Goal: Task Accomplishment & Management: Use online tool/utility

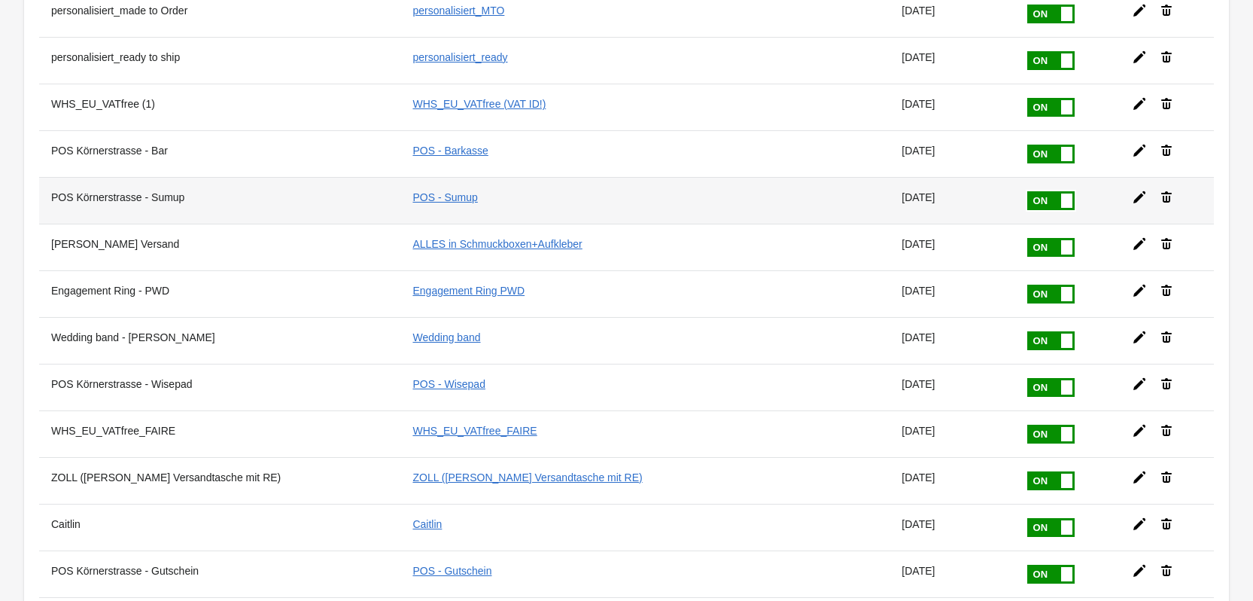
scroll to position [352, 0]
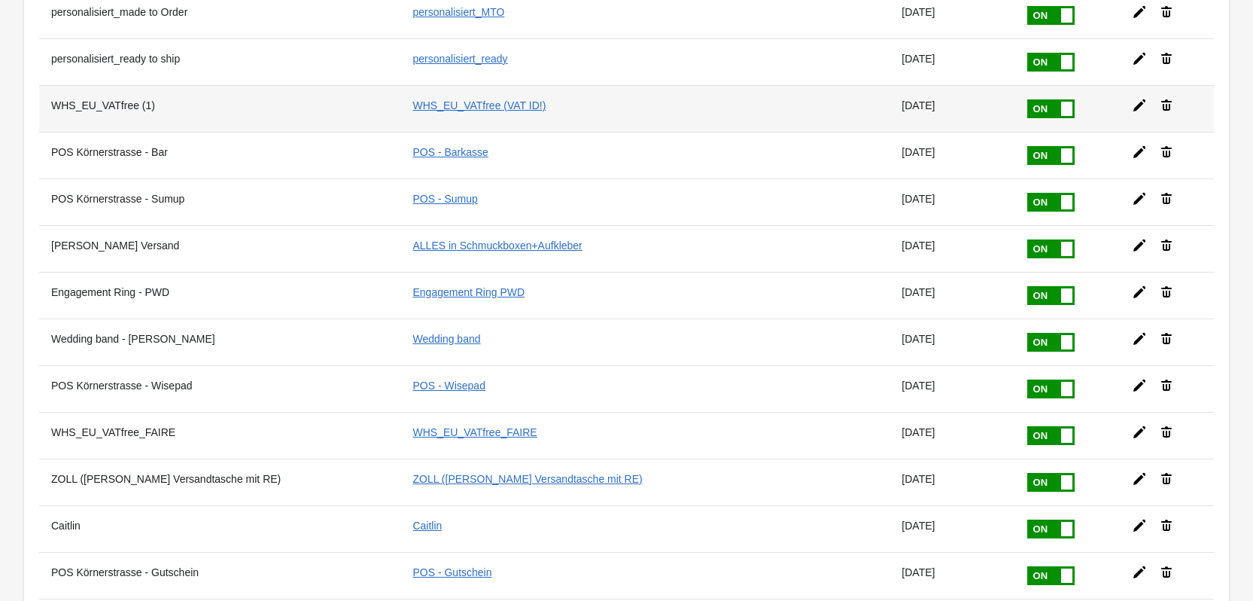
click at [1132, 99] on icon at bounding box center [1139, 105] width 15 height 15
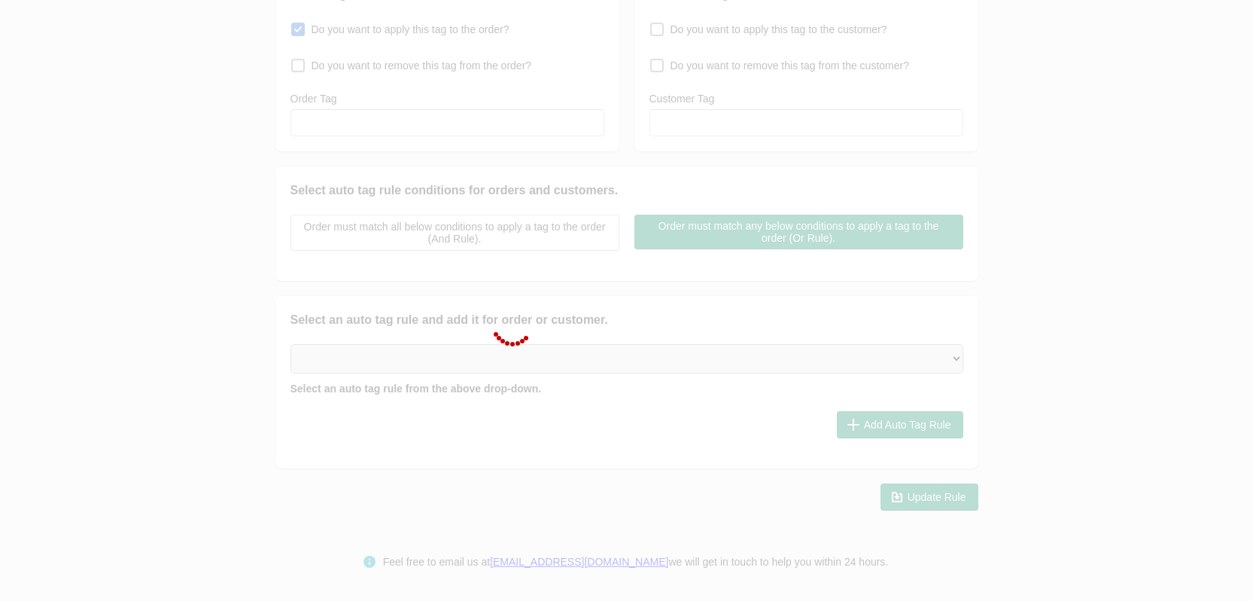
type input "WHS_EU_VATfree (1)"
checkbox input "true"
type input "WHS_EU_VATfree (VAT ID!)"
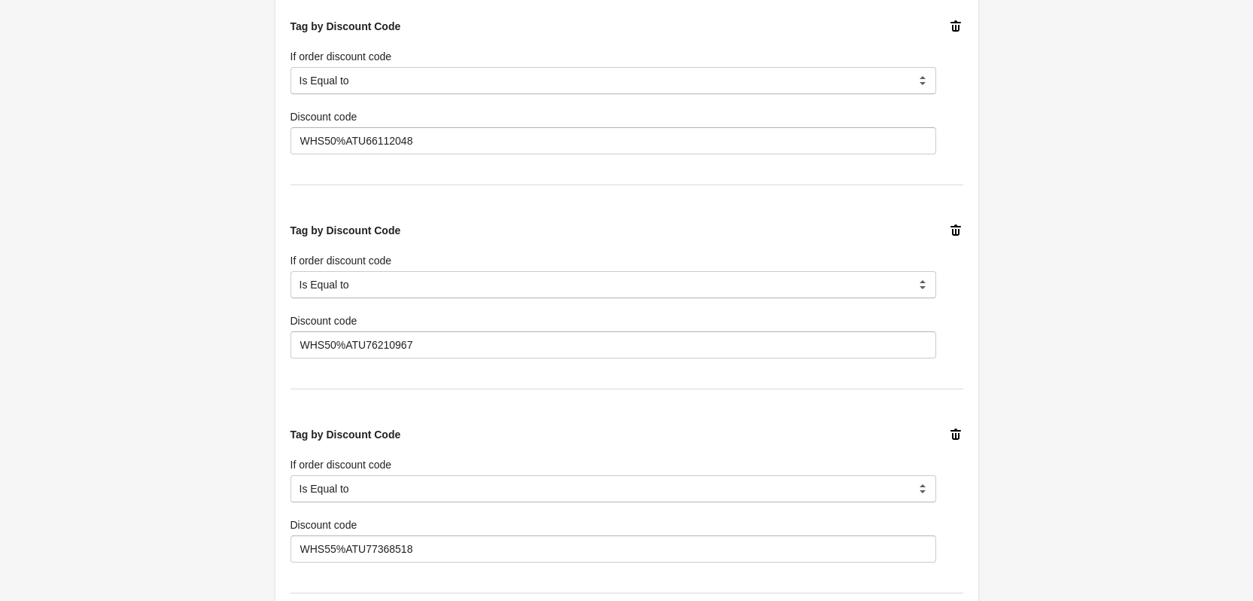
scroll to position [1892, 0]
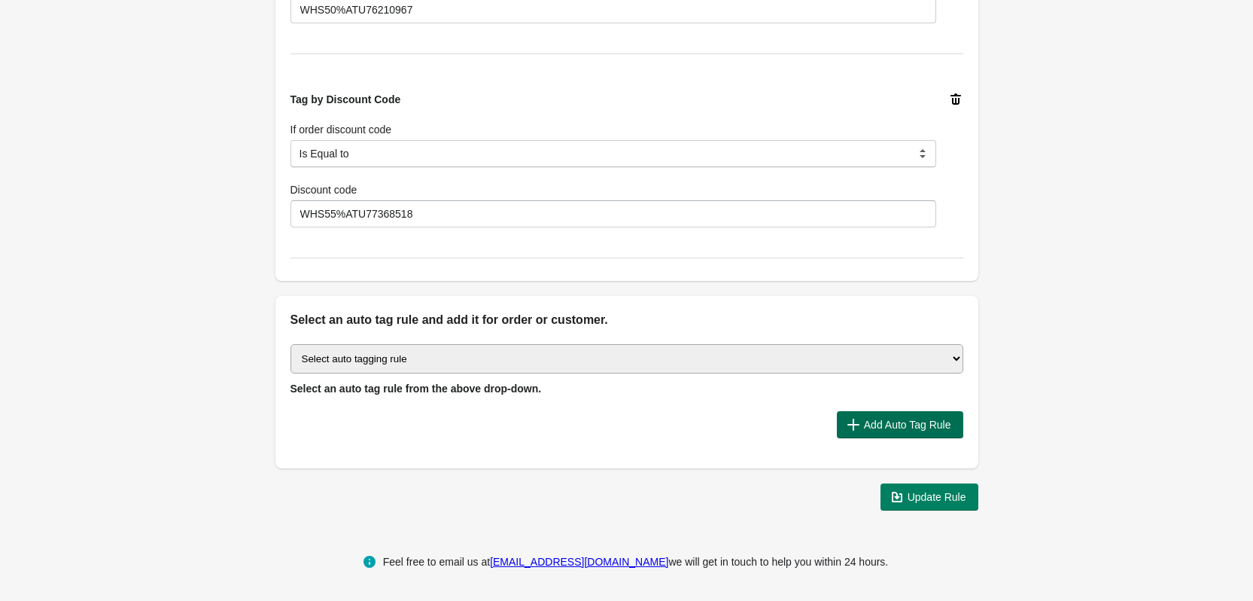
click at [898, 428] on span "Add Auto Tag Rule" at bounding box center [907, 425] width 87 height 12
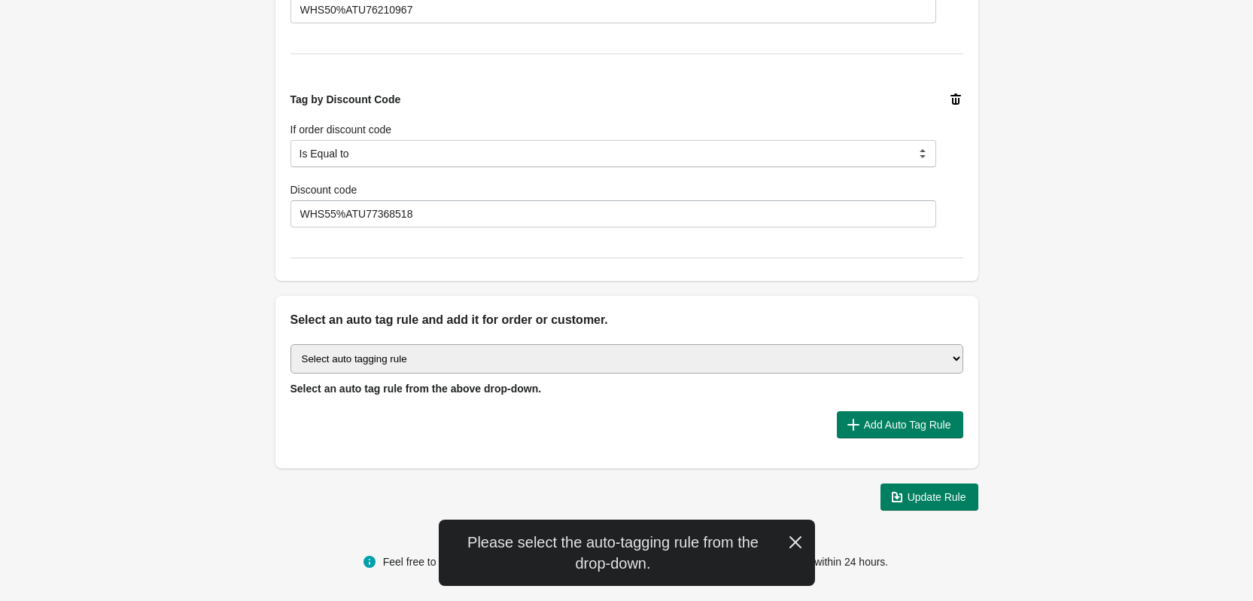
click at [860, 356] on select "Select auto tagging rule Tag by order amount Tag based on the order count (Volu…" at bounding box center [627, 358] width 673 height 29
select select "7"
click at [291, 344] on select "Select auto tagging rule Tag by order amount Tag based on the order count (Volu…" at bounding box center [627, 358] width 673 height 29
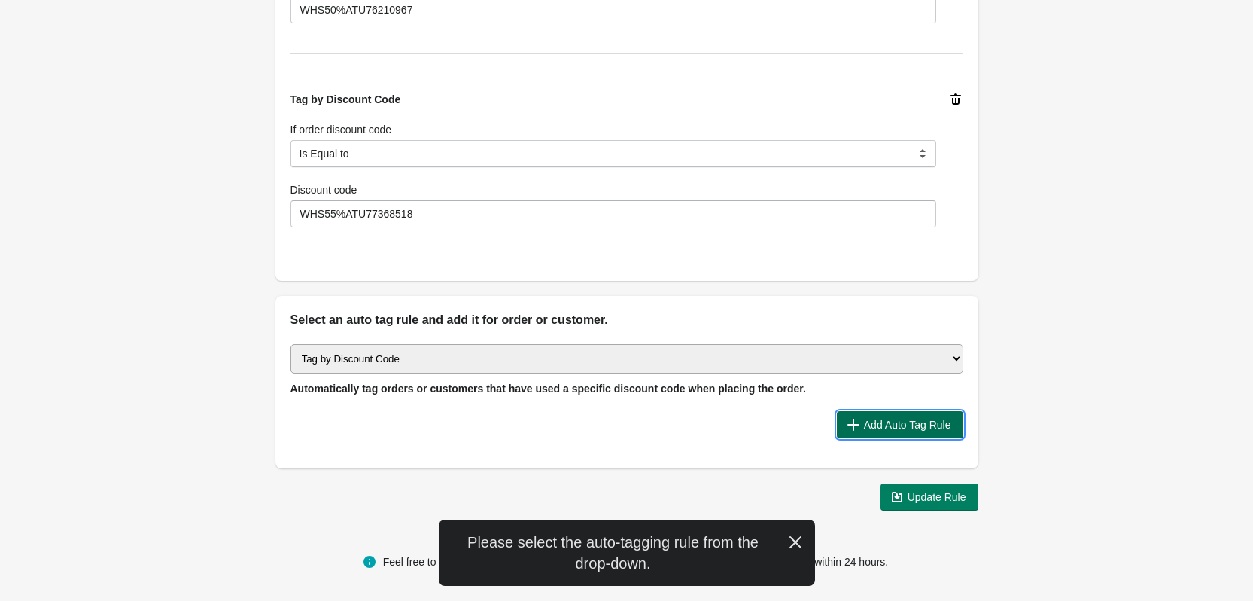
click at [868, 419] on span "Add Auto Tag Rule" at bounding box center [907, 425] width 87 height 12
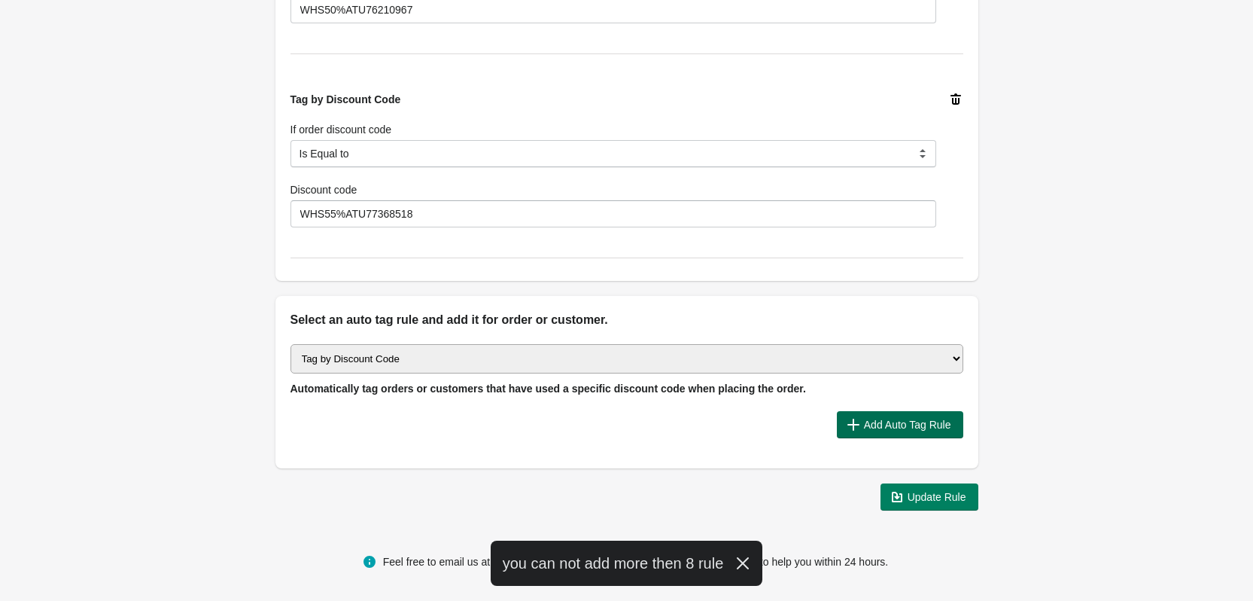
click at [930, 419] on span "Add Auto Tag Rule" at bounding box center [907, 425] width 87 height 12
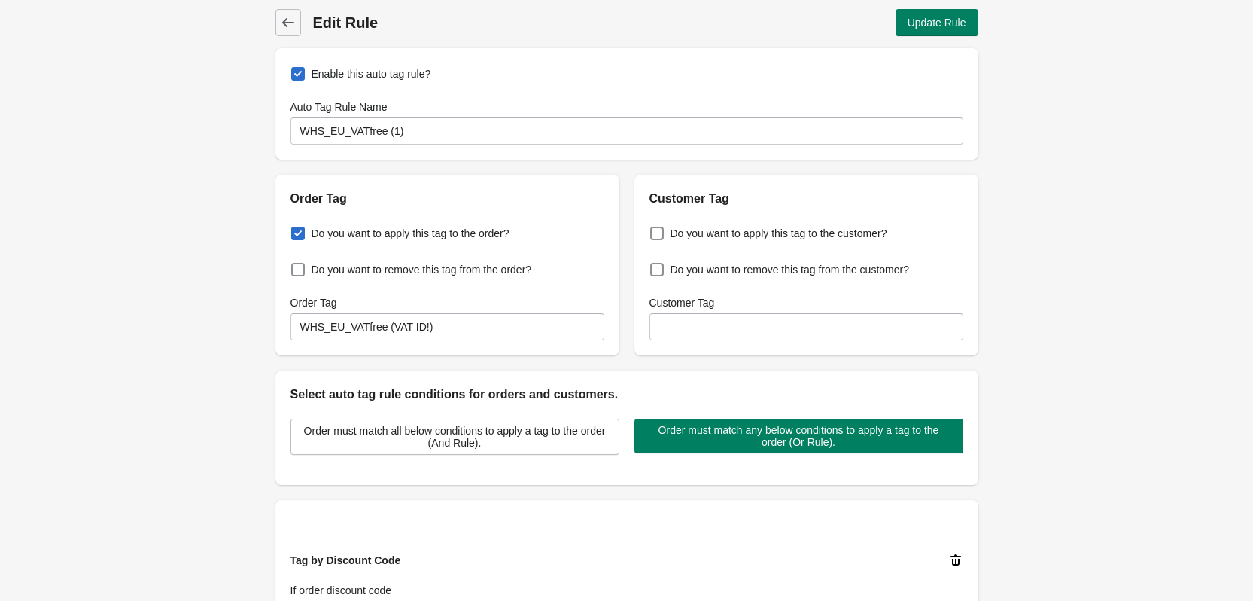
scroll to position [0, 0]
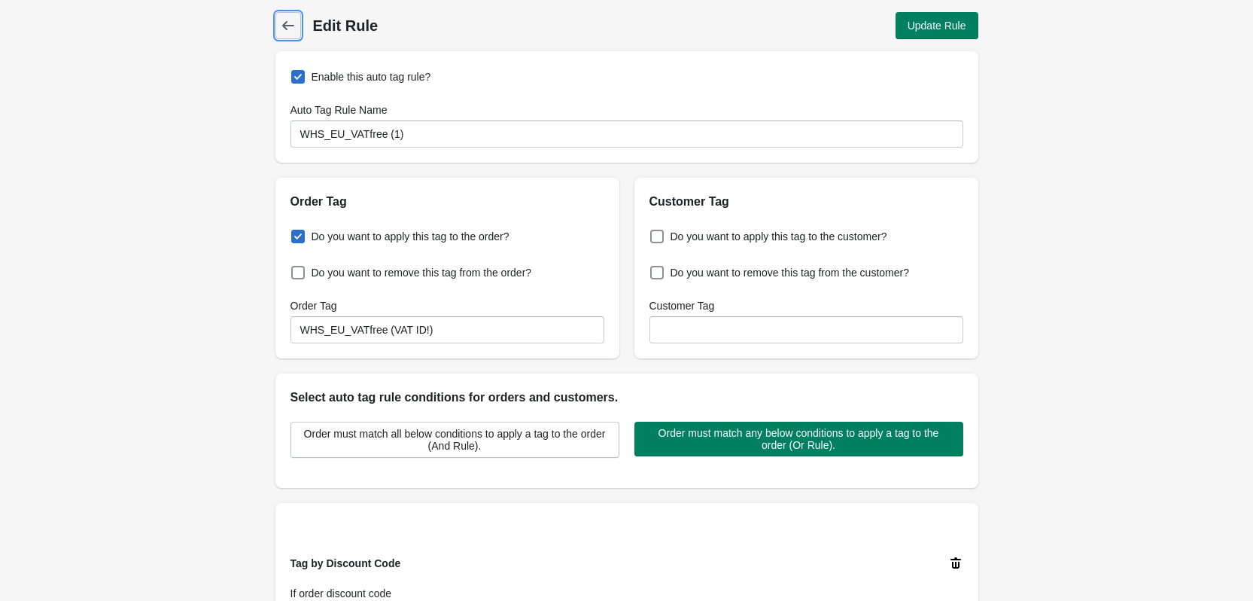
click at [289, 26] on icon at bounding box center [288, 25] width 15 height 15
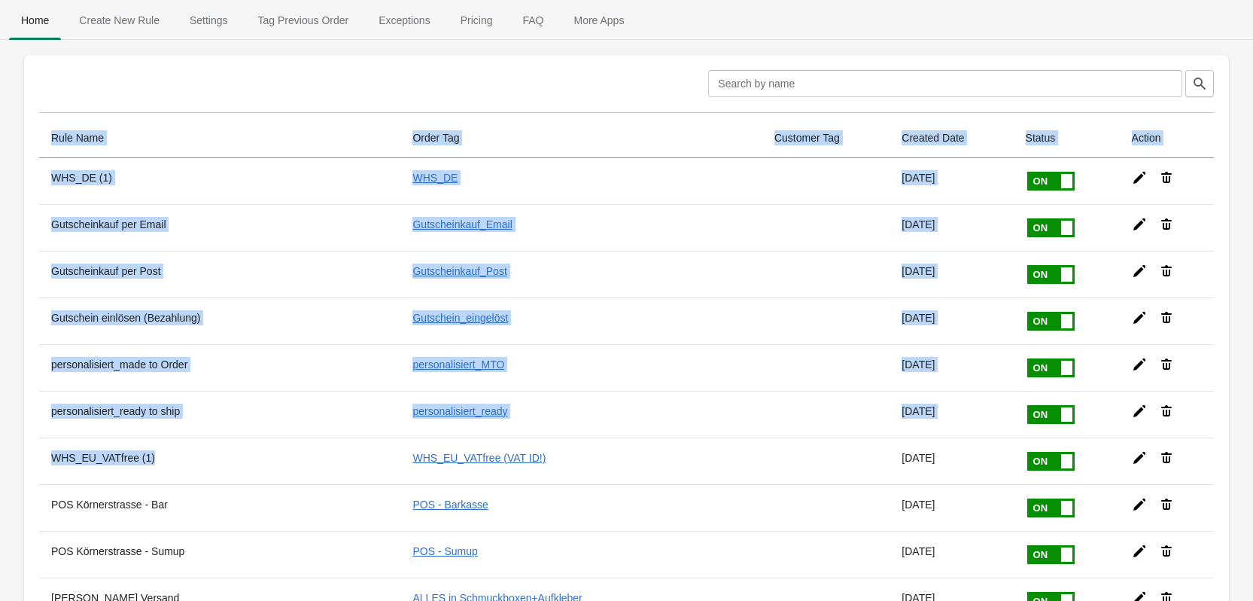
drag, startPoint x: 155, startPoint y: 460, endPoint x: 11, endPoint y: 459, distance: 143.8
drag, startPoint x: 153, startPoint y: 457, endPoint x: 34, endPoint y: 467, distance: 119.3
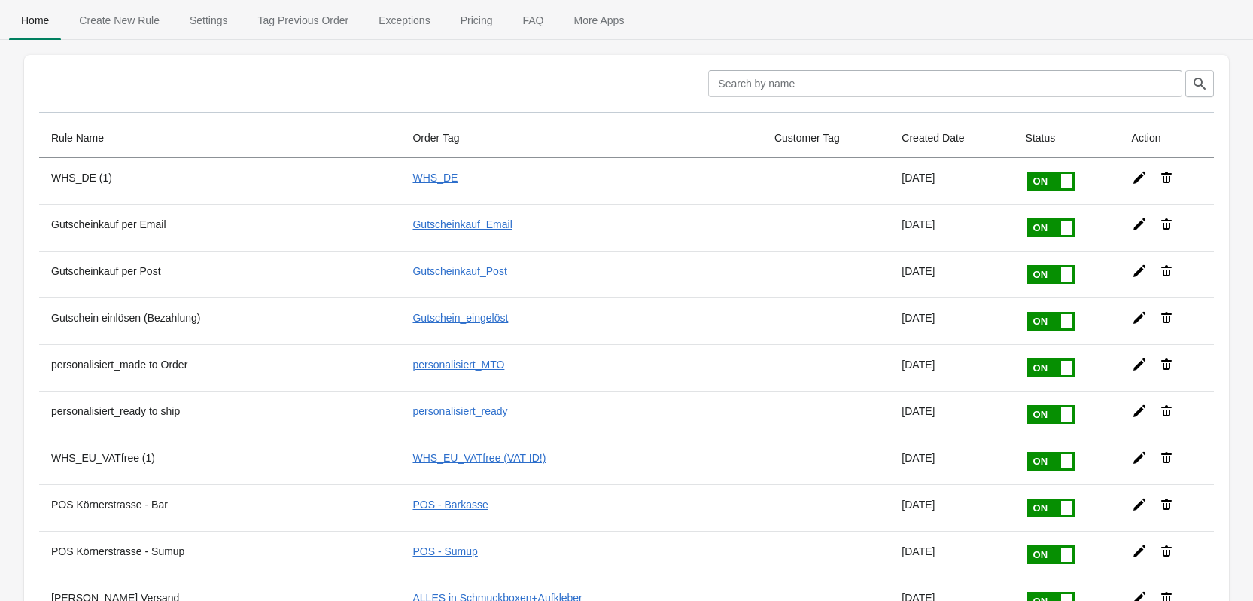
click at [115, 82] on div at bounding box center [200, 83] width 323 height 27
click at [132, 12] on span "Create New Rule" at bounding box center [119, 20] width 105 height 27
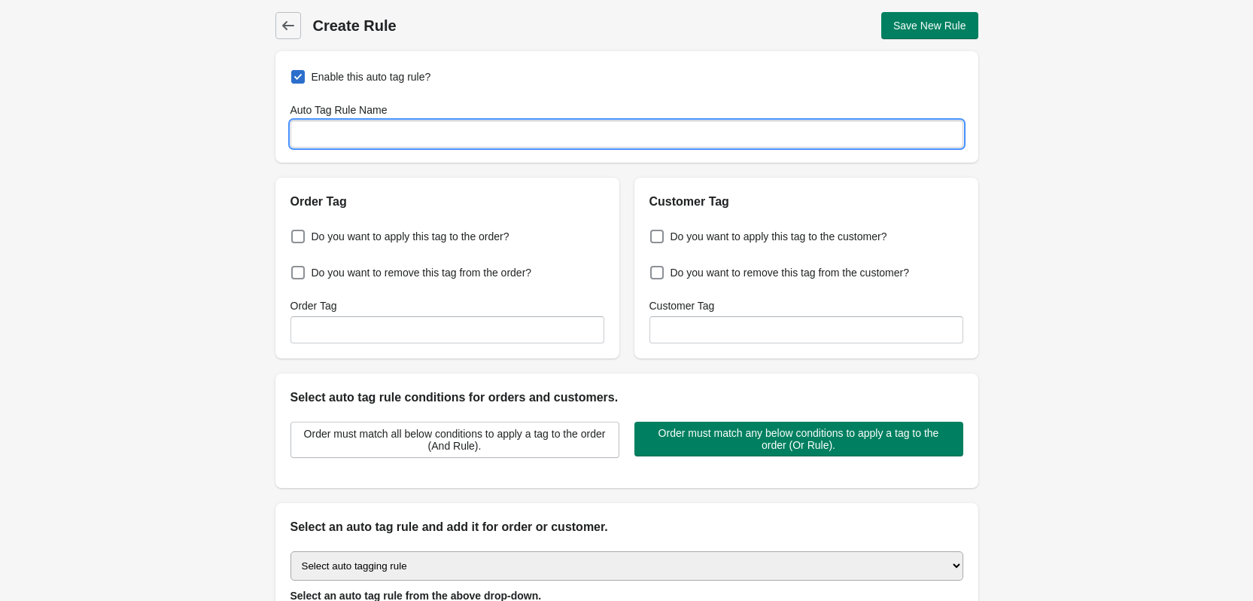
click at [589, 138] on input "Auto Tag Rule Name" at bounding box center [627, 133] width 673 height 27
drag, startPoint x: 483, startPoint y: 138, endPoint x: 177, endPoint y: 114, distance: 307.3
click at [177, 114] on div "Back Create Rule Save New Rule Enable this auto tag rule? Auto Tag Rule Name WH…" at bounding box center [626, 364] width 1253 height 729
type input "WHS_EU_VATfree (VAT ID!)"
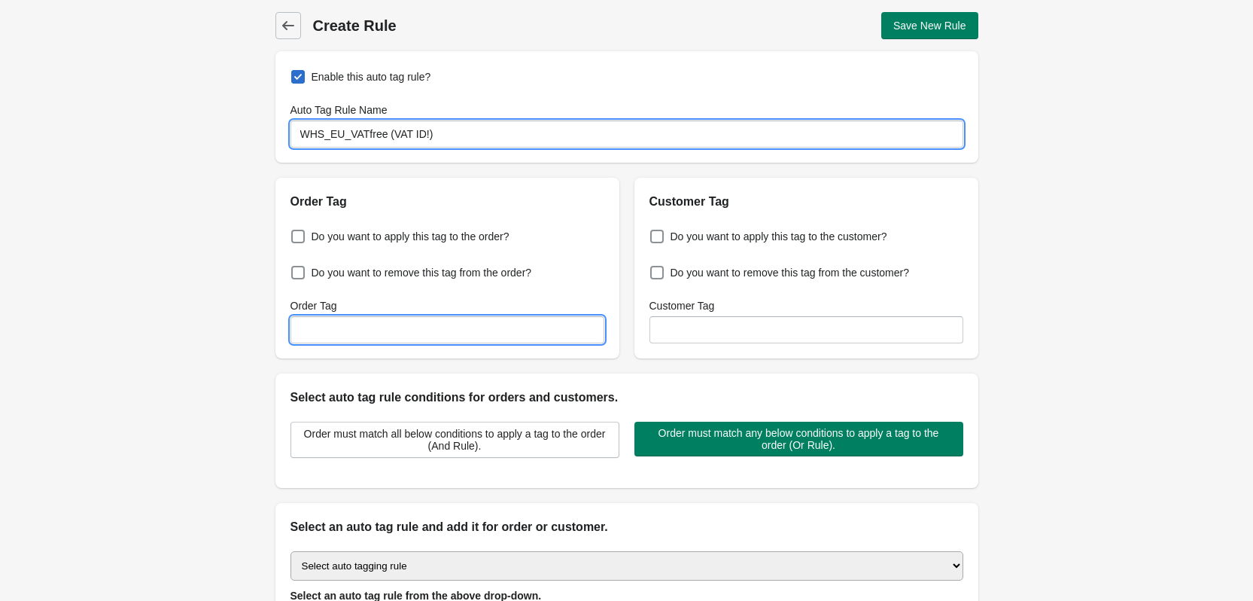
click at [366, 331] on input "Order Tag" at bounding box center [448, 329] width 314 height 27
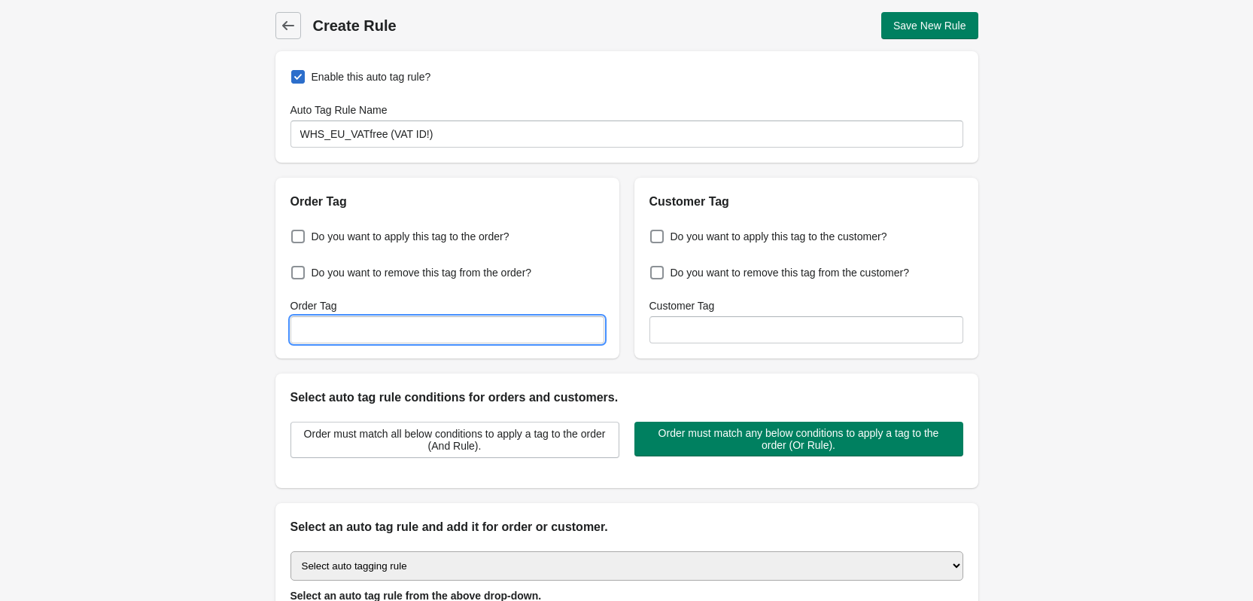
paste input "WHS_EU_VATfree (VAT ID!)"
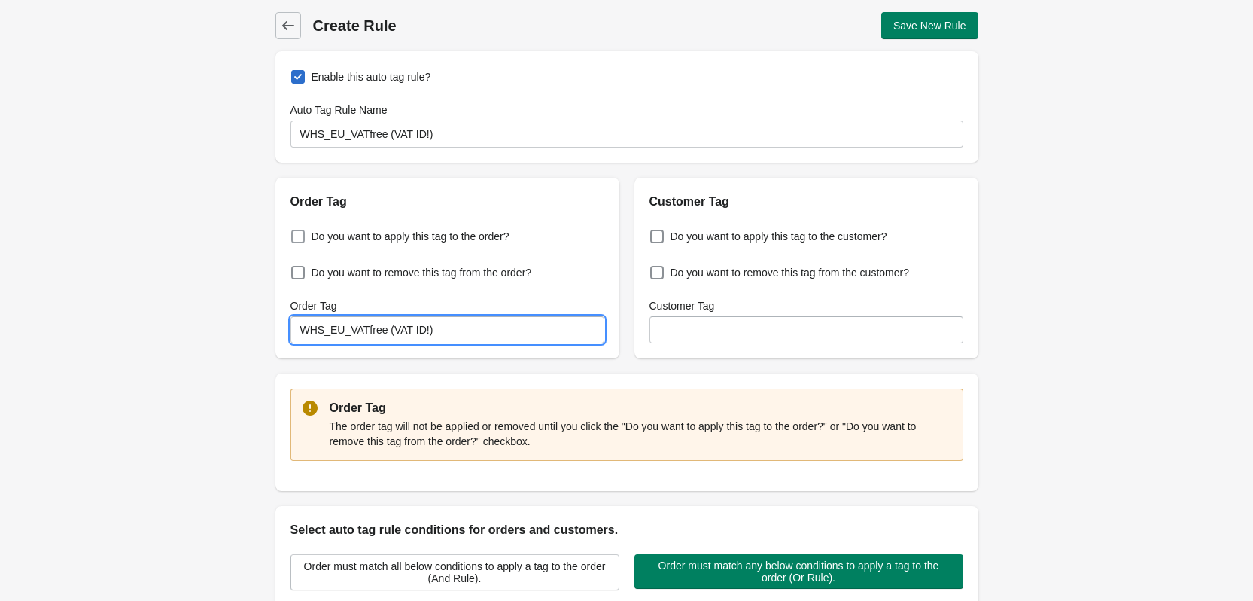
type input "WHS_EU_VATfree (VAT ID!)"
click at [300, 235] on span at bounding box center [298, 237] width 14 height 14
click at [295, 233] on input "Do you want to apply this tag to the order?" at bounding box center [294, 232] width 1 height 1
checkbox input "true"
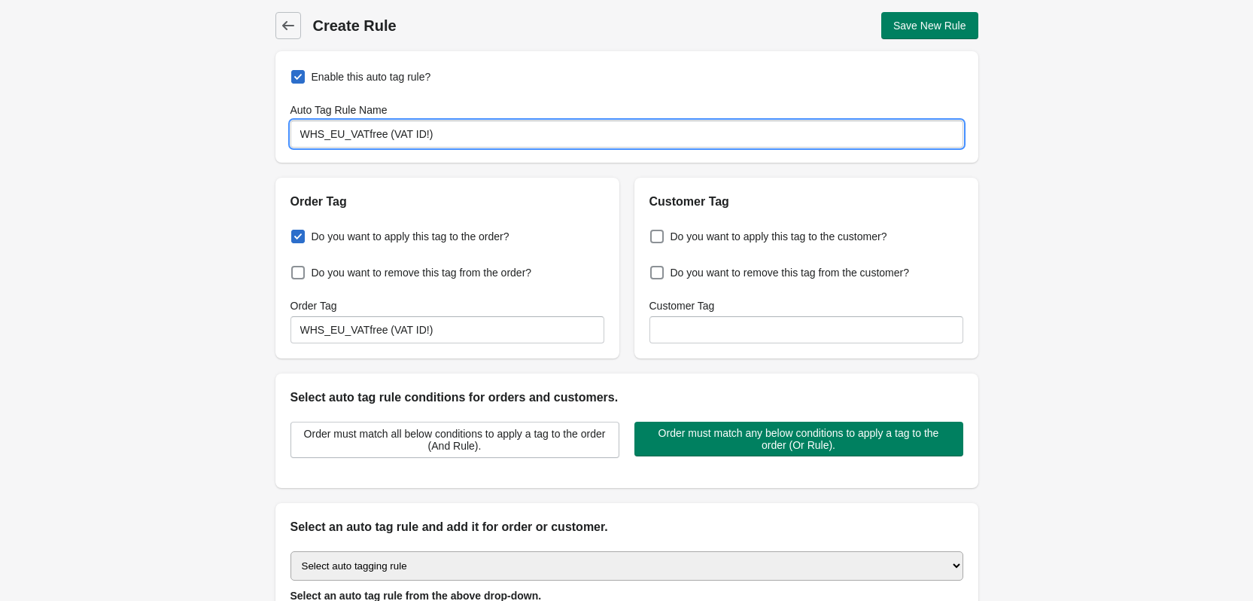
click at [485, 129] on input "WHS_EU_VATfree (VAT ID!)" at bounding box center [627, 133] width 673 height 27
type input "WHS_EU_VATfree (2)"
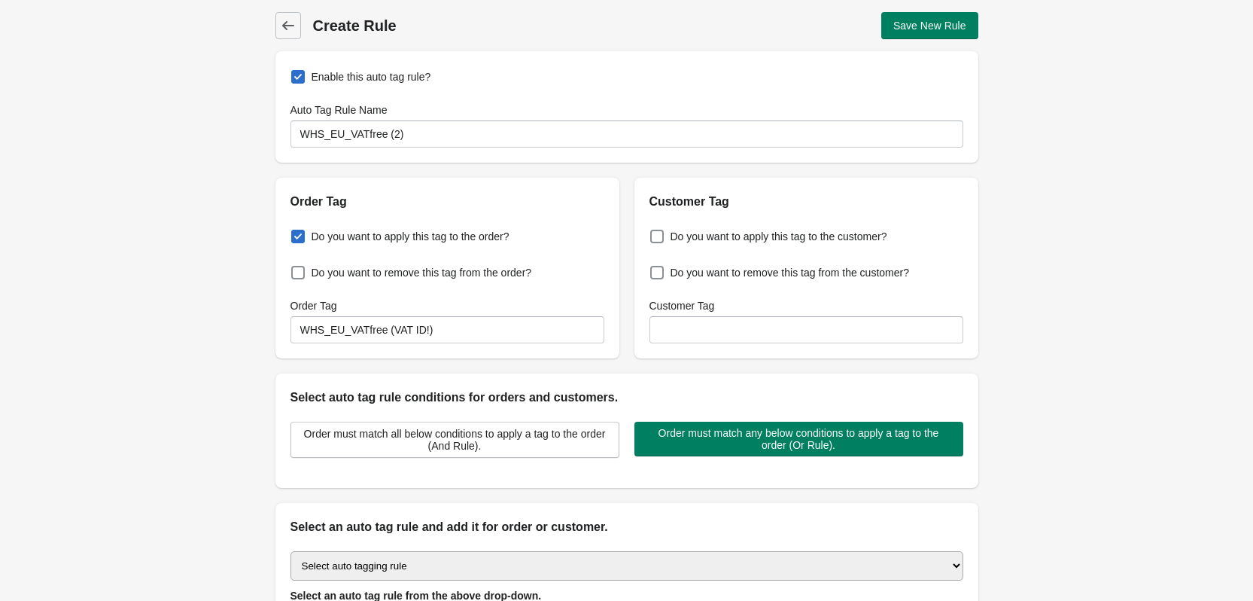
click at [189, 242] on div "Back Create Rule Save New Rule Enable this auto tag rule? Auto Tag Rule Name WH…" at bounding box center [626, 364] width 1253 height 729
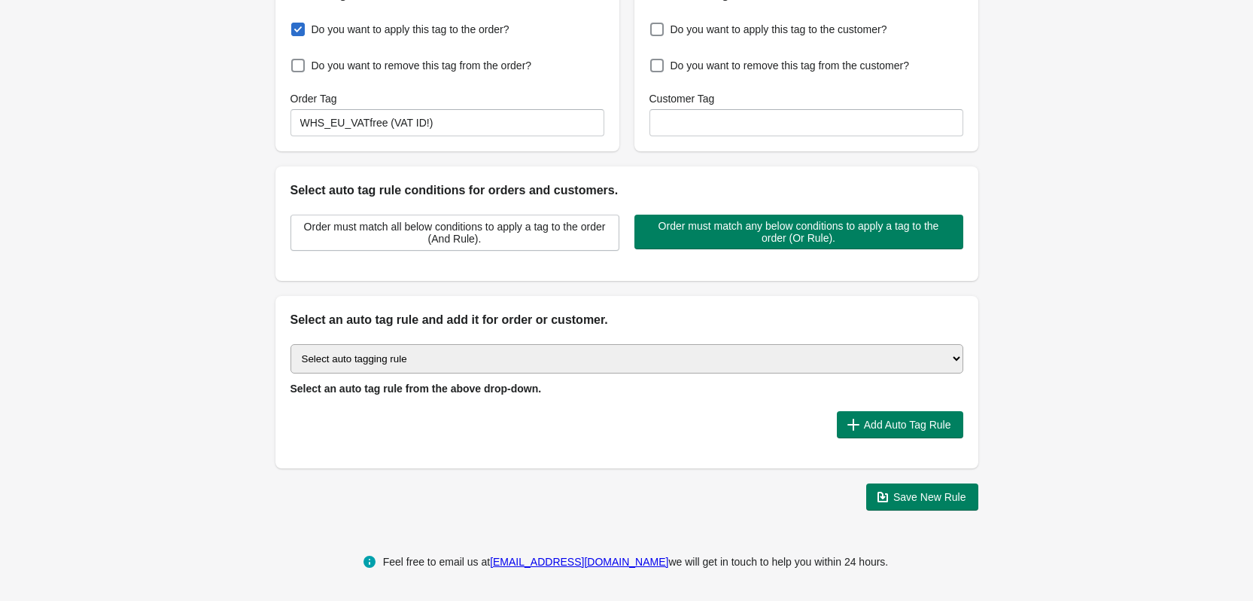
click at [562, 365] on select "Select auto tagging rule Tag by order amount Tag based on the order count (Volu…" at bounding box center [627, 358] width 673 height 29
select select "7"
click at [291, 344] on select "Select auto tagging rule Tag by order amount Tag based on the order count (Volu…" at bounding box center [627, 358] width 673 height 29
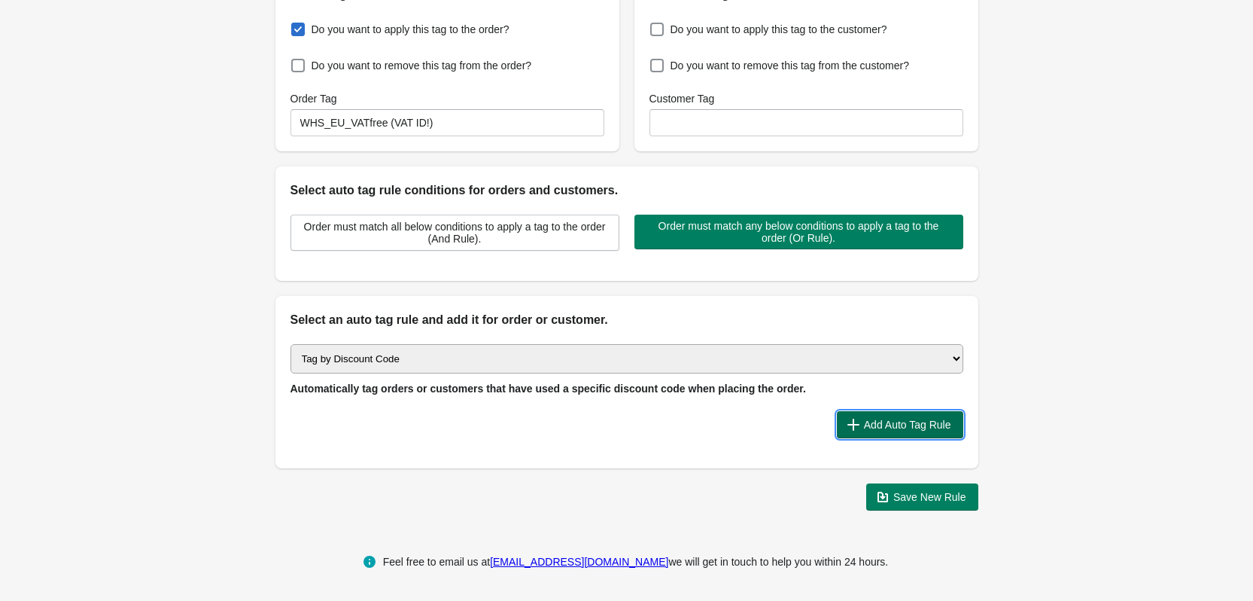
click at [917, 419] on span "Add Auto Tag Rule" at bounding box center [907, 425] width 87 height 12
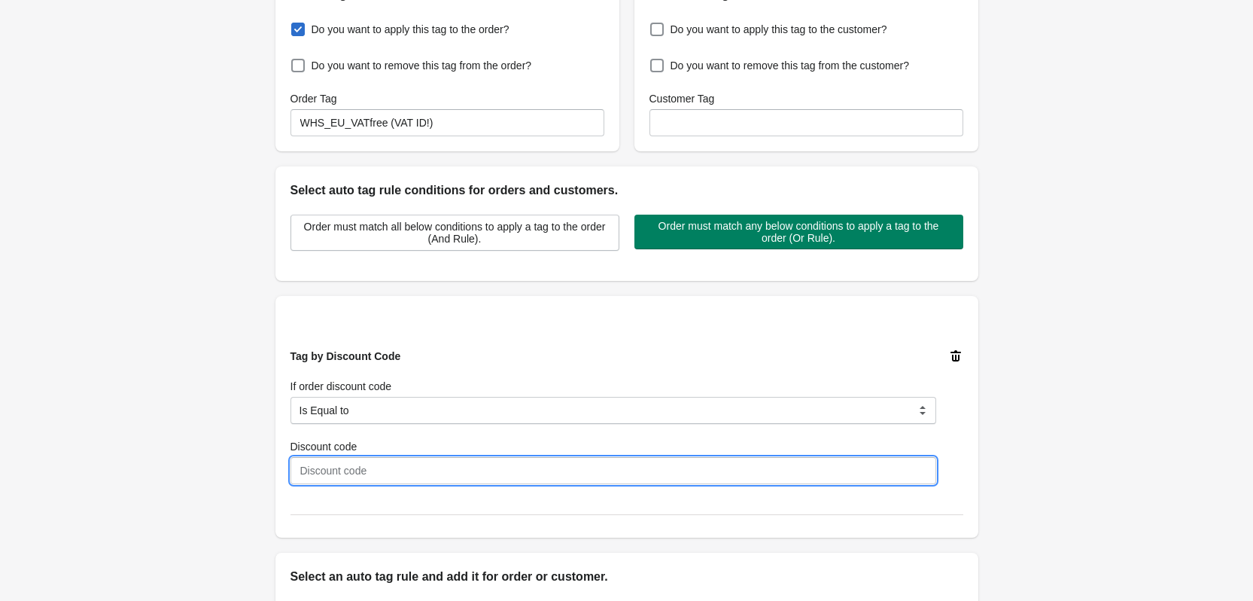
click at [444, 471] on input "Discount code" at bounding box center [614, 470] width 646 height 27
paste input "WHS_EU_VATfree (VAT ID!)"
type input "WHS_EU_VATfree (VAT ID!)"
drag, startPoint x: 445, startPoint y: 471, endPoint x: 47, endPoint y: 489, distance: 397.8
click at [47, 489] on div "Back Create Rule Save New Rule Enable this auto tag rule? Auto Tag Rule Name WH…" at bounding box center [626, 286] width 1253 height 986
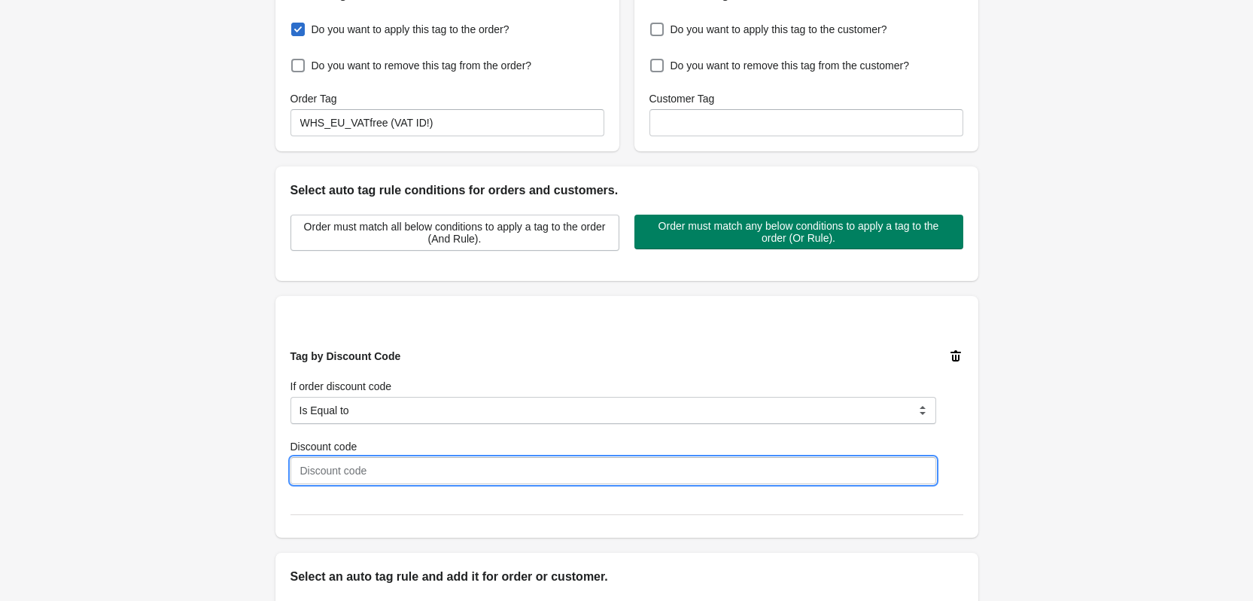
paste input "WHS33%ATU77368518"
type input "WHS33%ATU77368518"
click at [1089, 178] on div "Back Create Rule Save New Rule Enable this auto tag rule? Auto Tag Rule Name WH…" at bounding box center [626, 286] width 1253 height 986
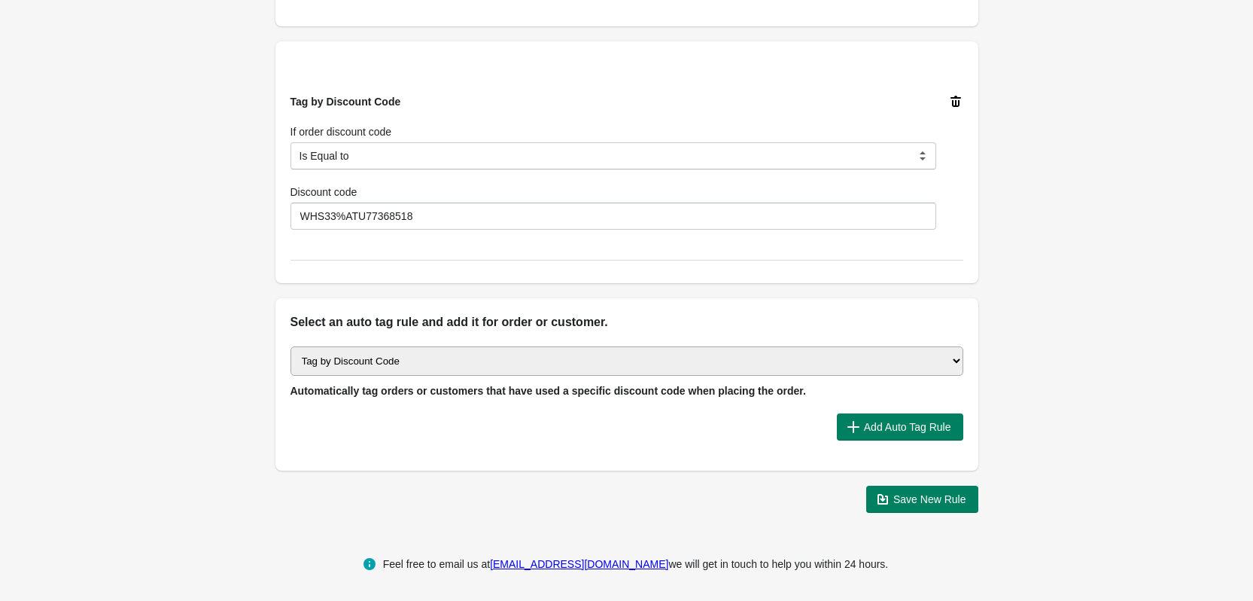
scroll to position [464, 0]
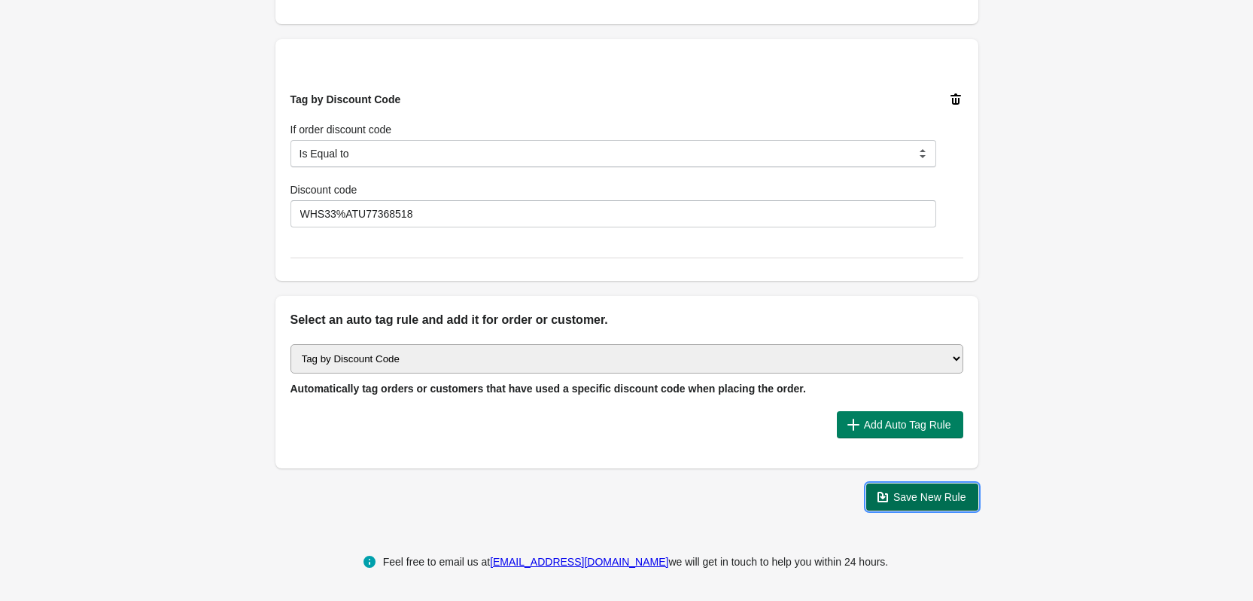
click at [957, 501] on span "Save New Rule" at bounding box center [929, 497] width 73 height 12
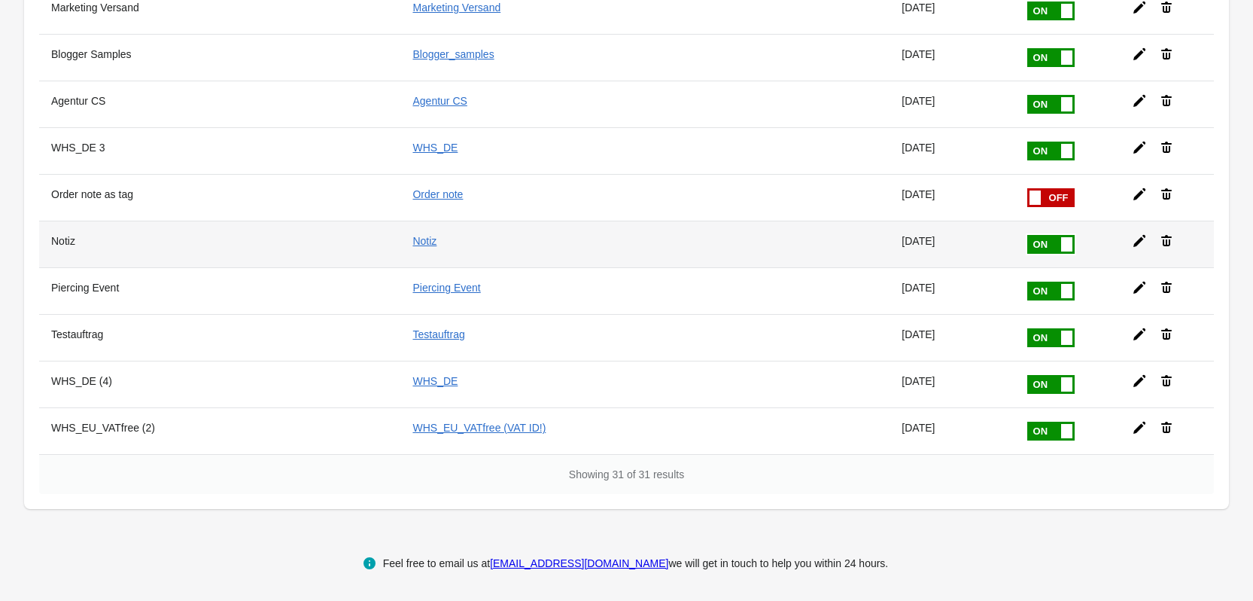
scroll to position [1152, 0]
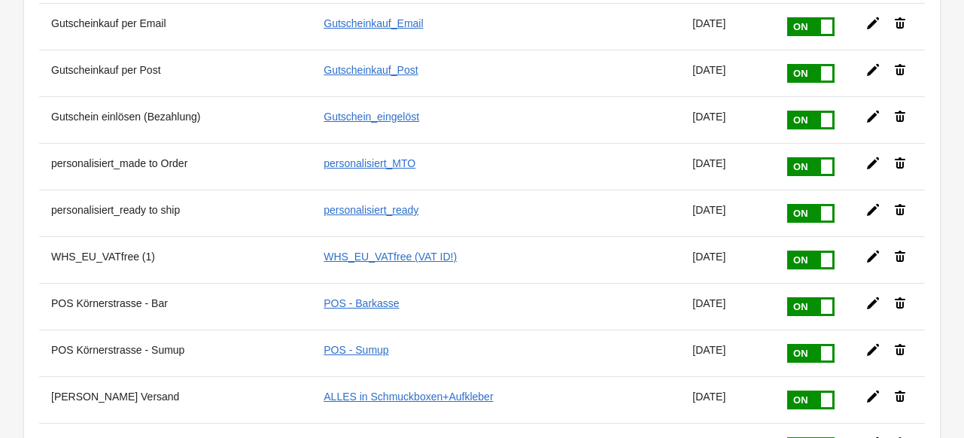
scroll to position [226, 0]
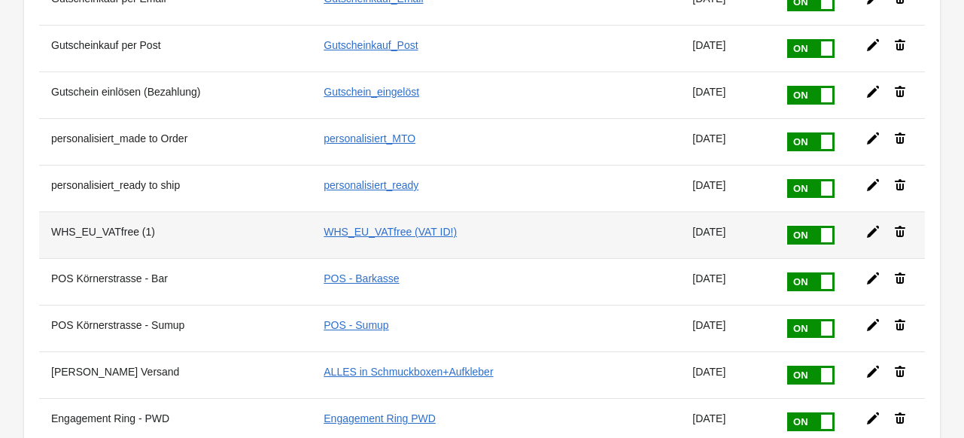
click at [866, 228] on icon at bounding box center [873, 231] width 15 height 15
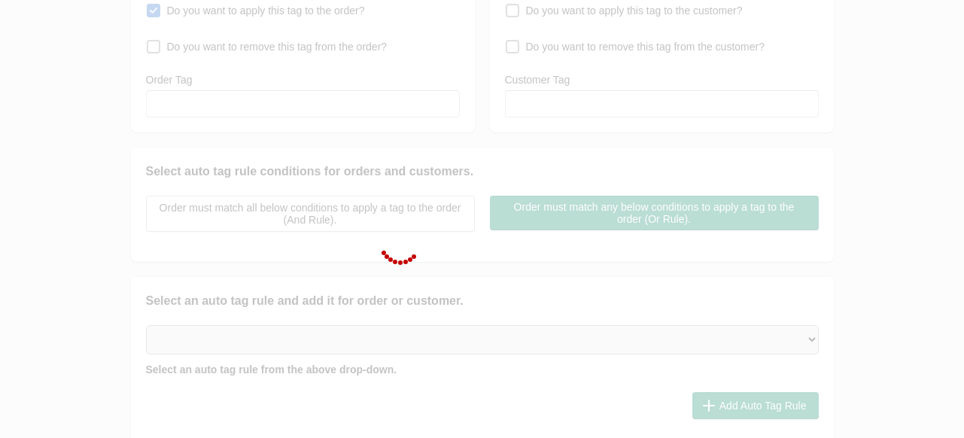
type input "WHS_EU_VATfree (1)"
checkbox input "true"
type input "WHS_EU_VATfree (VAT ID!)"
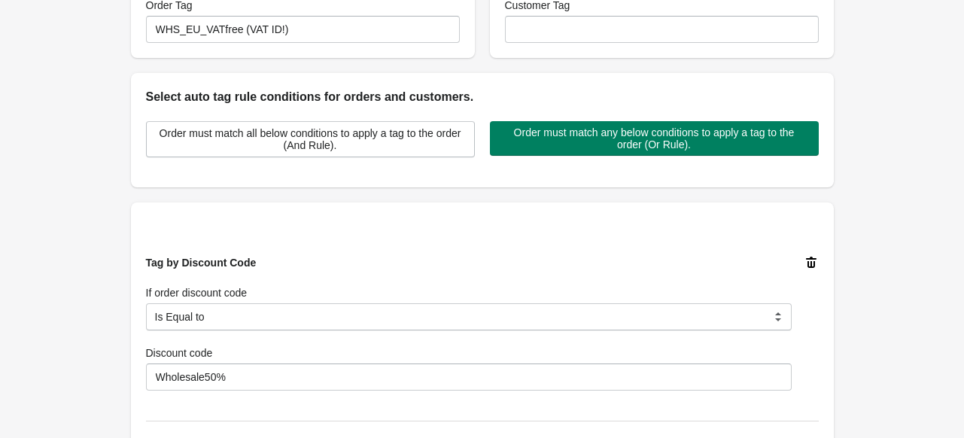
scroll to position [301, 0]
